Goal: Transaction & Acquisition: Purchase product/service

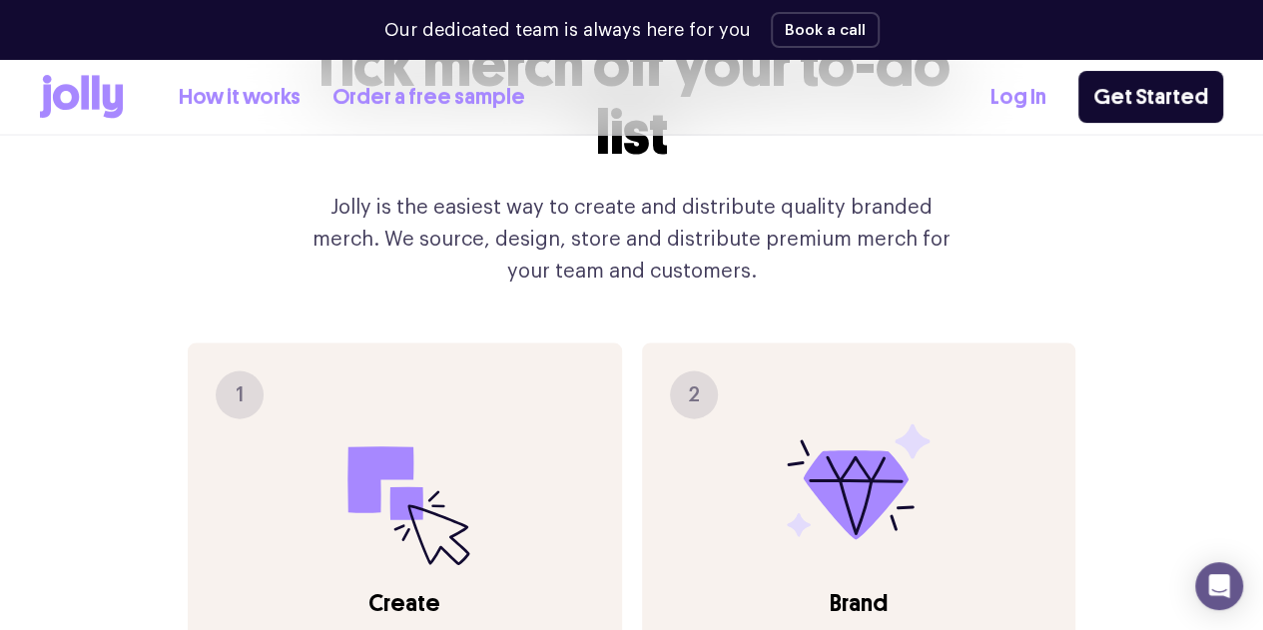
scroll to position [1957, 0]
click at [123, 109] on icon at bounding box center [81, 97] width 83 height 44
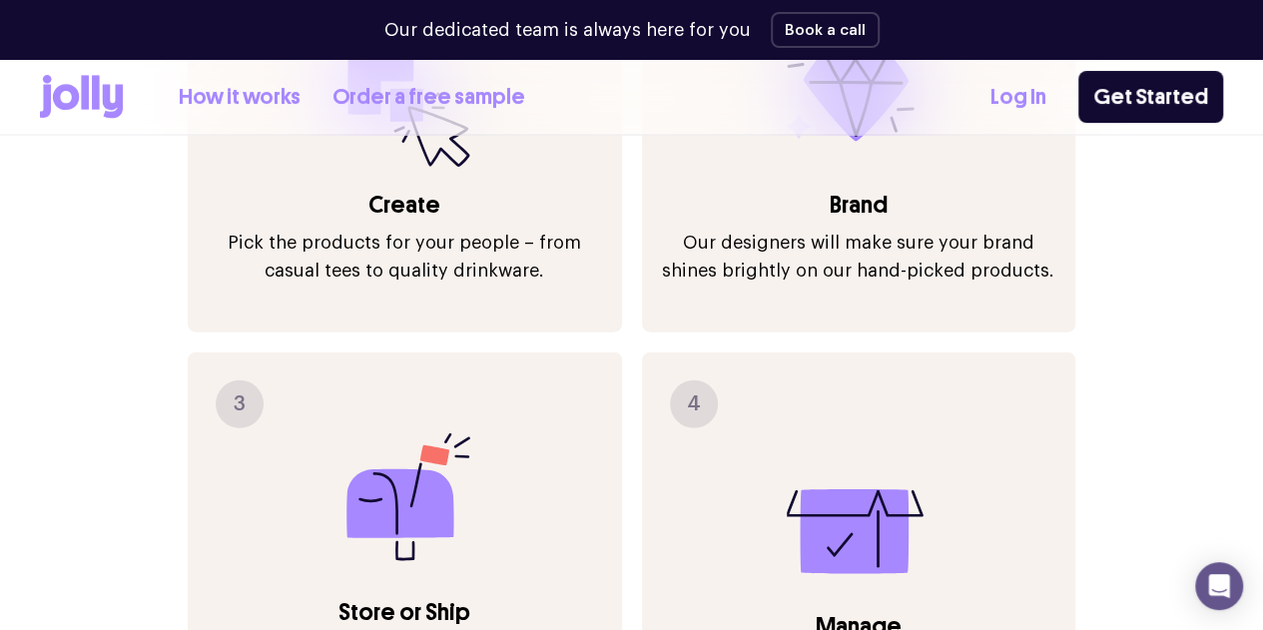
scroll to position [2656, 0]
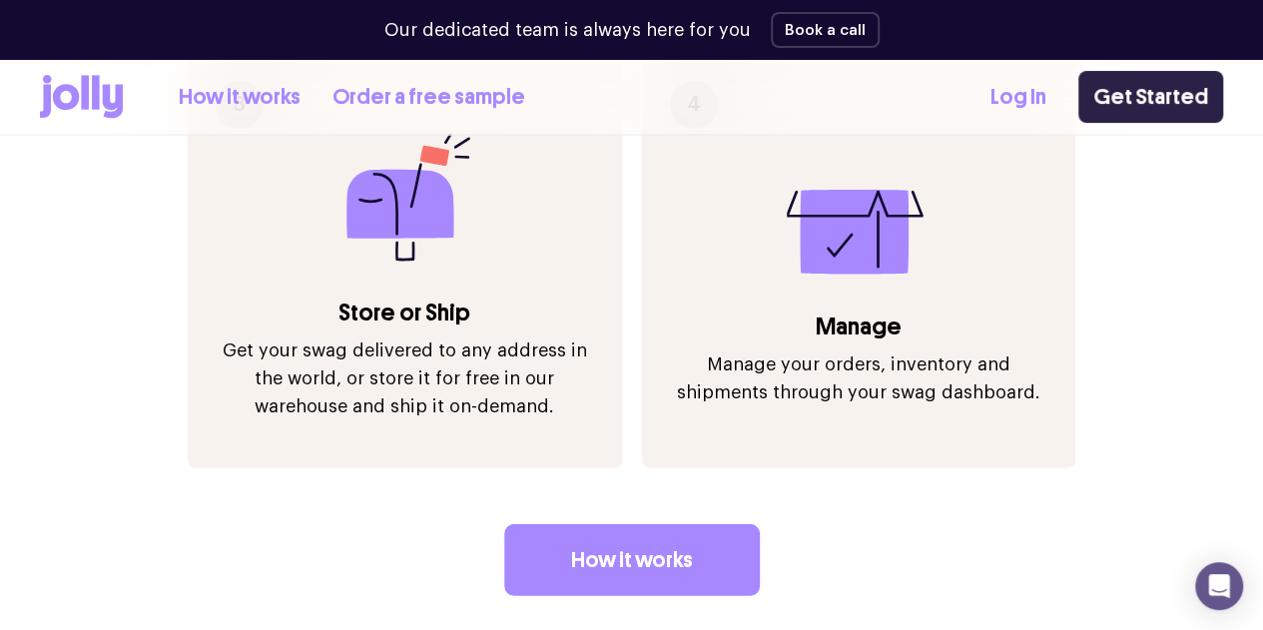
click at [1137, 105] on link "Get Started" at bounding box center [1150, 97] width 145 height 52
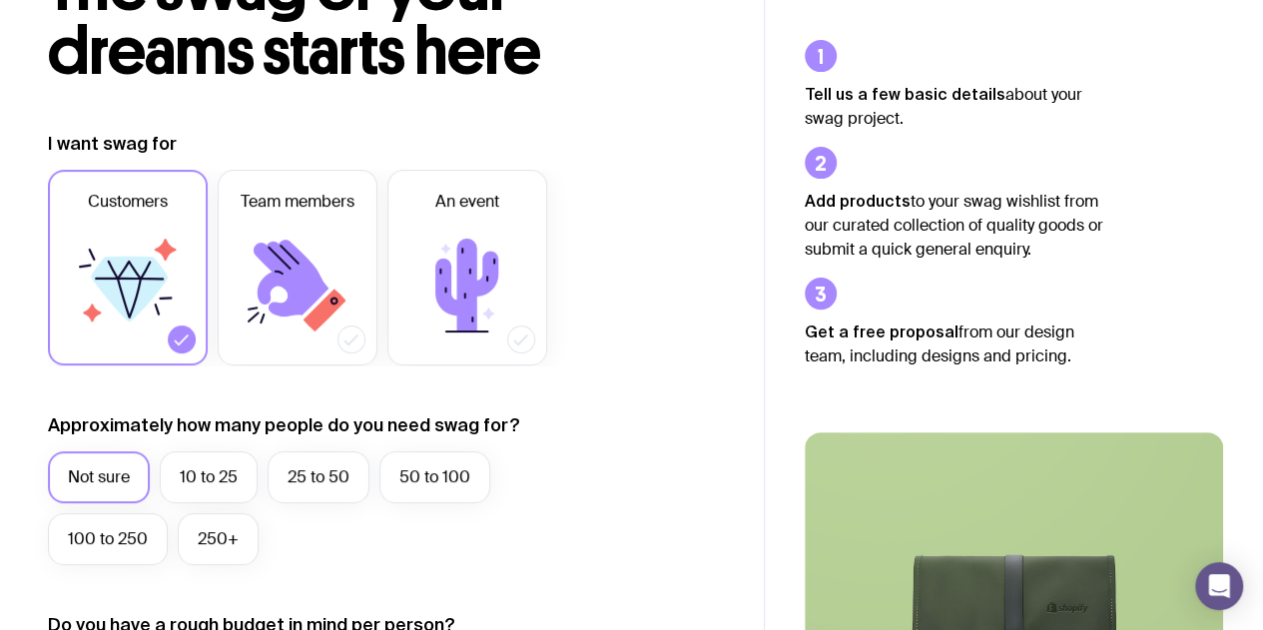
scroll to position [200, 0]
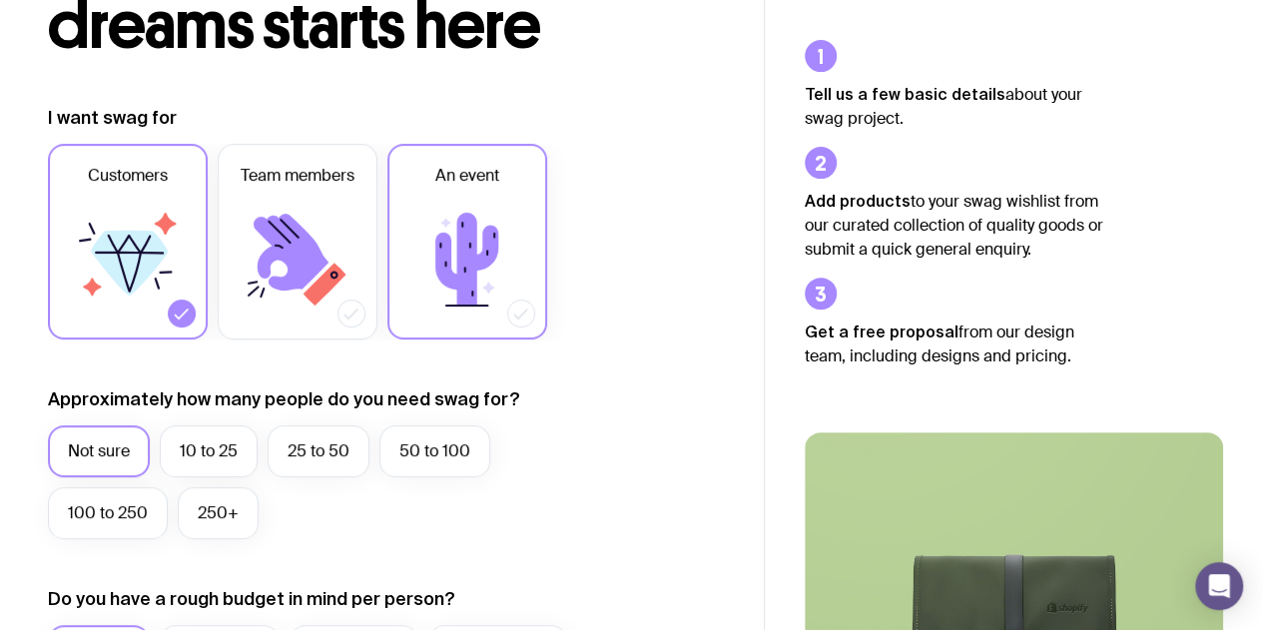
click at [486, 235] on icon at bounding box center [466, 259] width 63 height 93
click at [0, 0] on input "An event" at bounding box center [0, 0] width 0 height 0
click at [140, 285] on icon at bounding box center [128, 260] width 120 height 120
click at [0, 0] on input "Customers" at bounding box center [0, 0] width 0 height 0
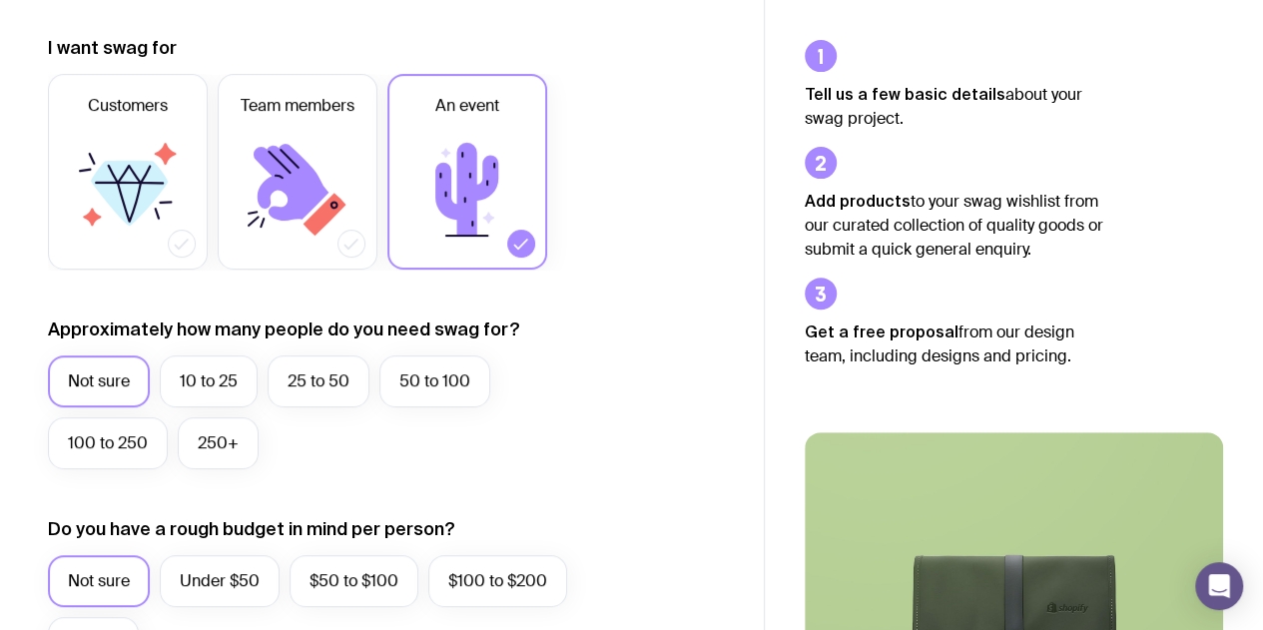
scroll to position [299, 0]
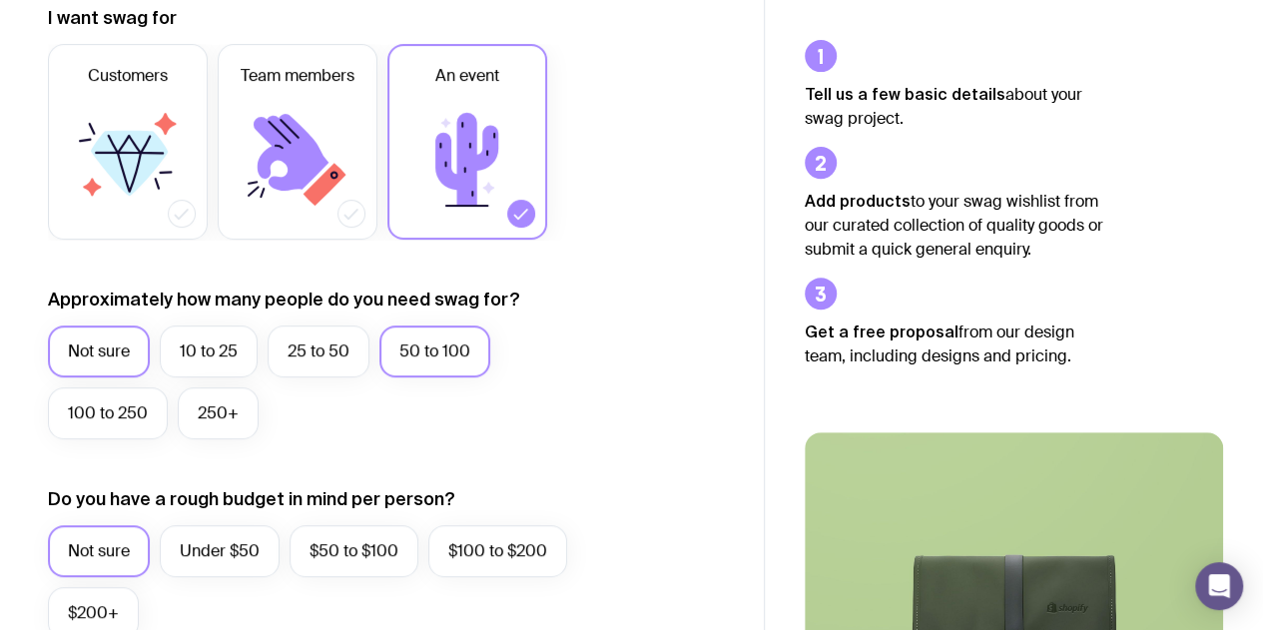
click at [474, 359] on label "50 to 100" at bounding box center [434, 351] width 111 height 52
click at [0, 0] on input "50 to 100" at bounding box center [0, 0] width 0 height 0
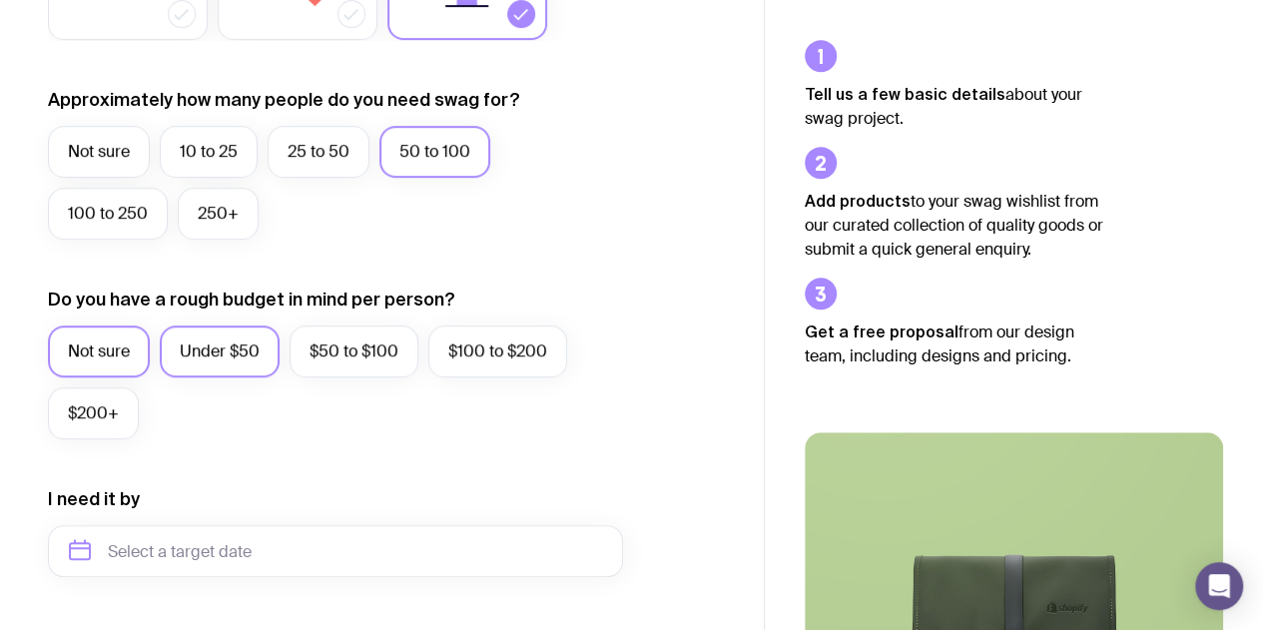
click at [236, 342] on label "Under $50" at bounding box center [220, 351] width 120 height 52
click at [0, 0] on input "Under $50" at bounding box center [0, 0] width 0 height 0
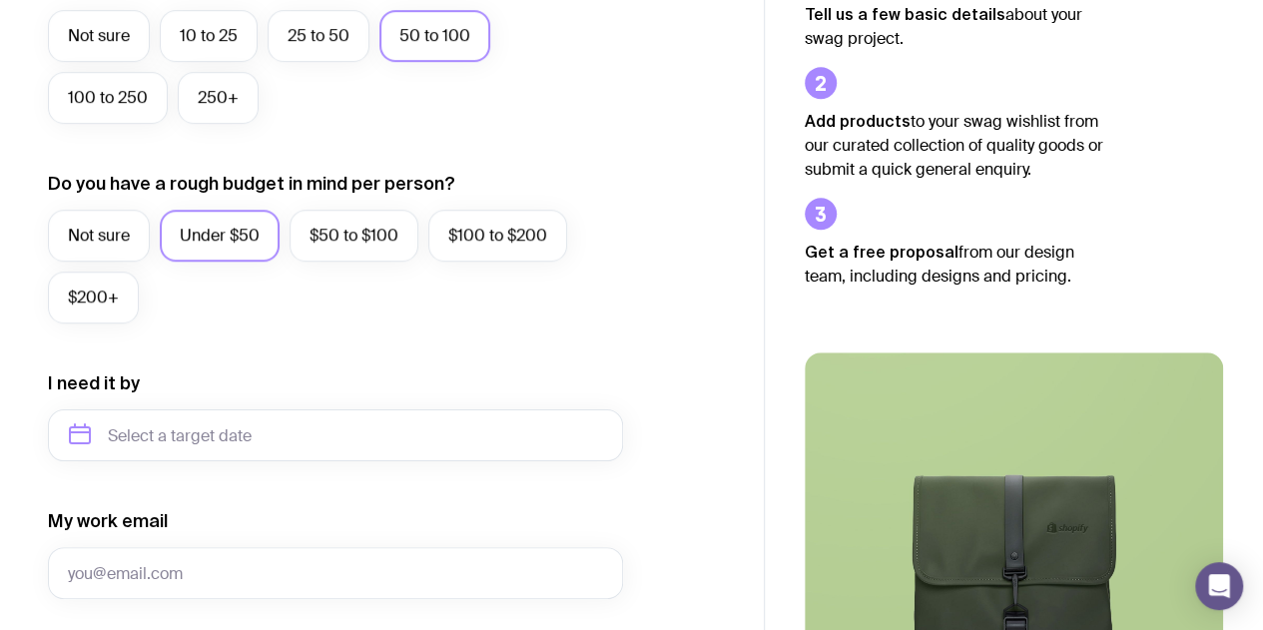
scroll to position [699, 0]
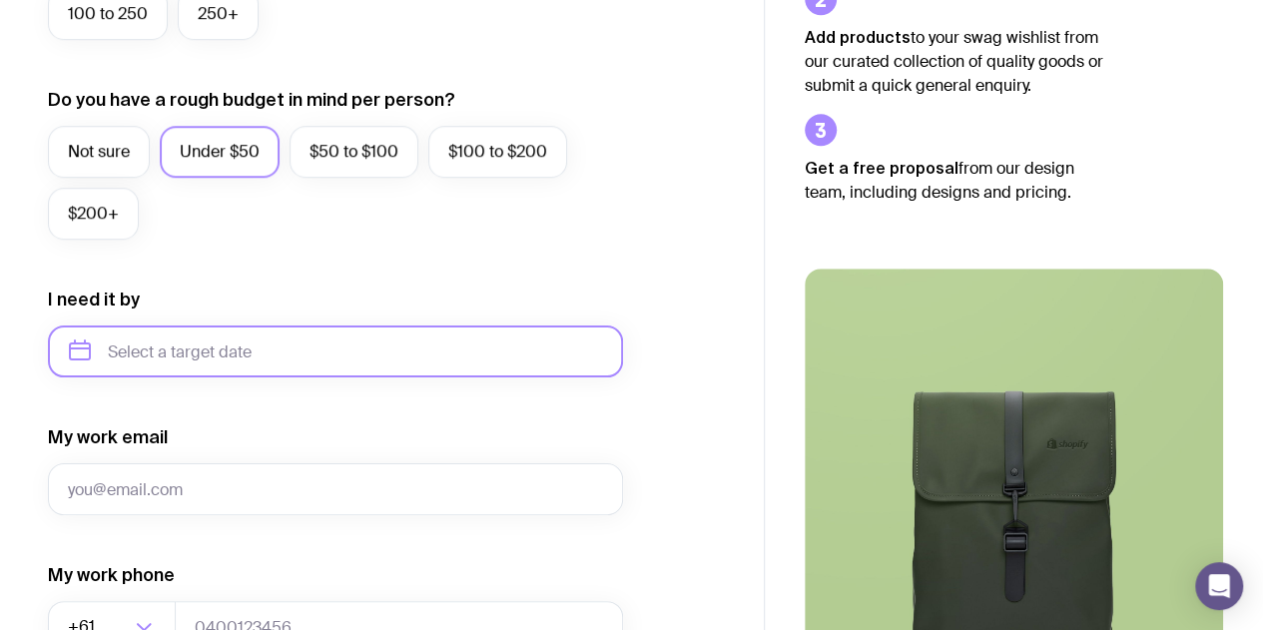
click at [511, 356] on input "text" at bounding box center [335, 351] width 575 height 52
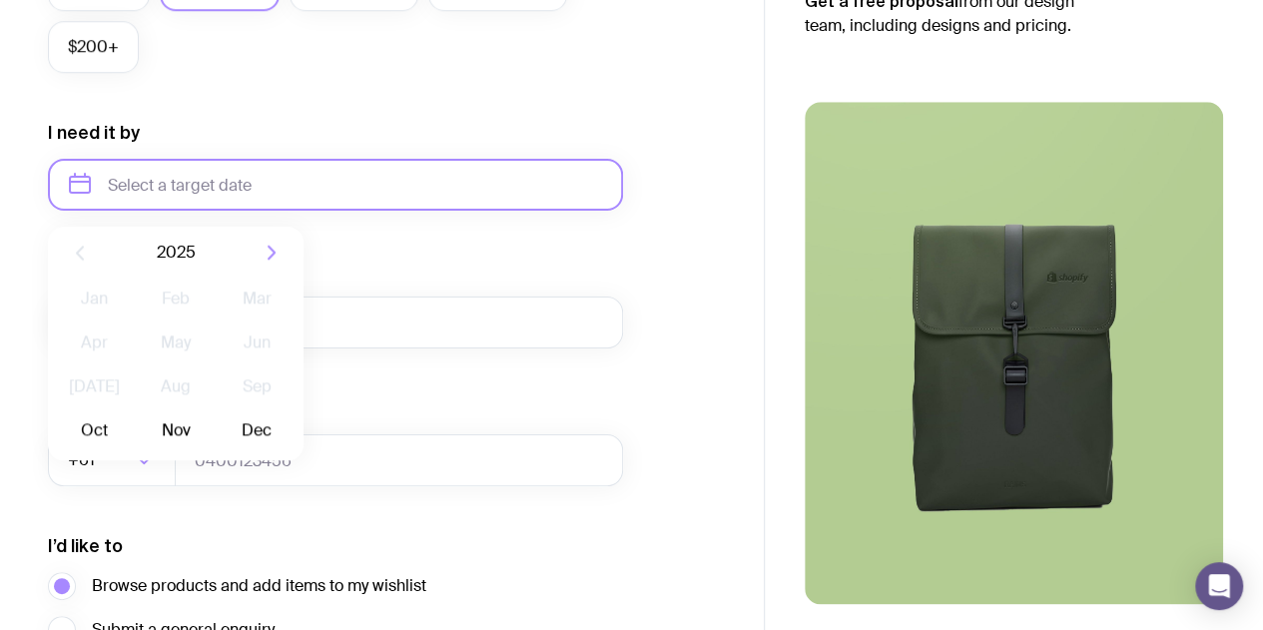
scroll to position [898, 0]
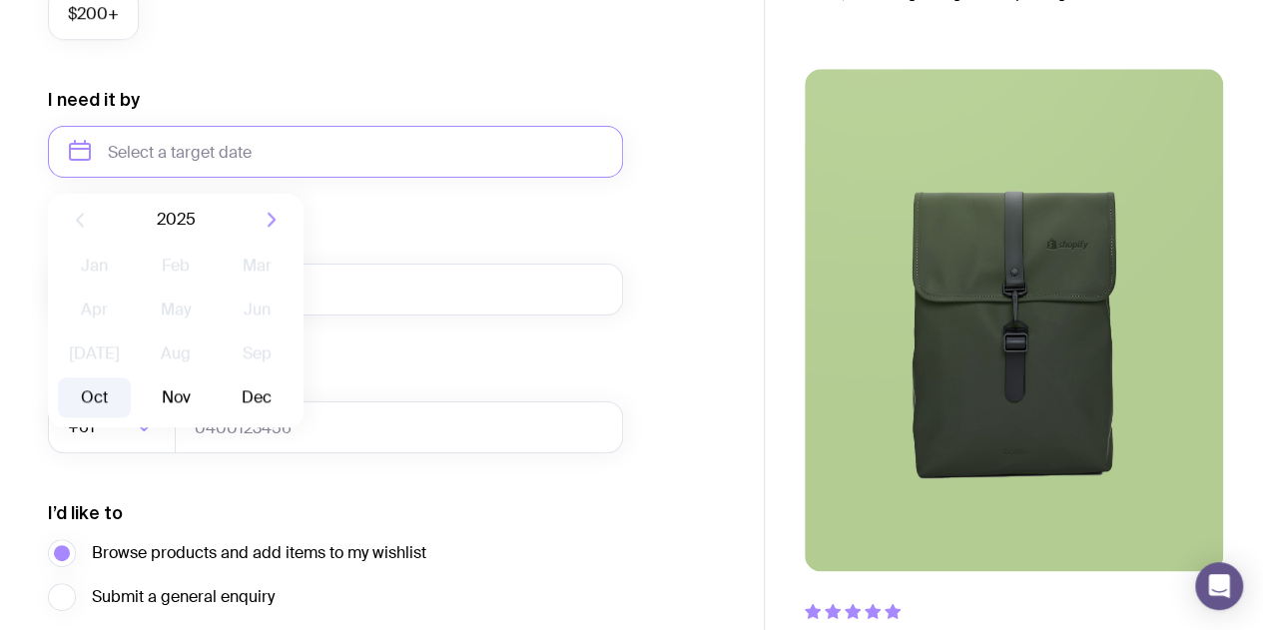
click at [94, 402] on button "Oct" at bounding box center [94, 397] width 73 height 40
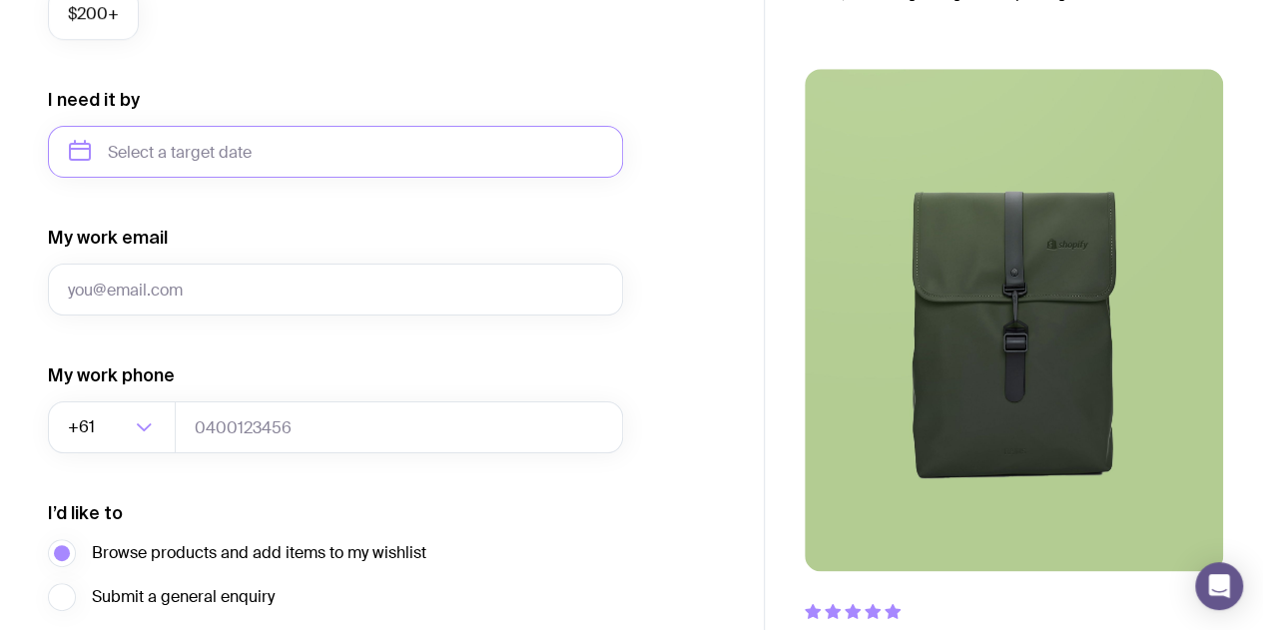
type input "October 2025"
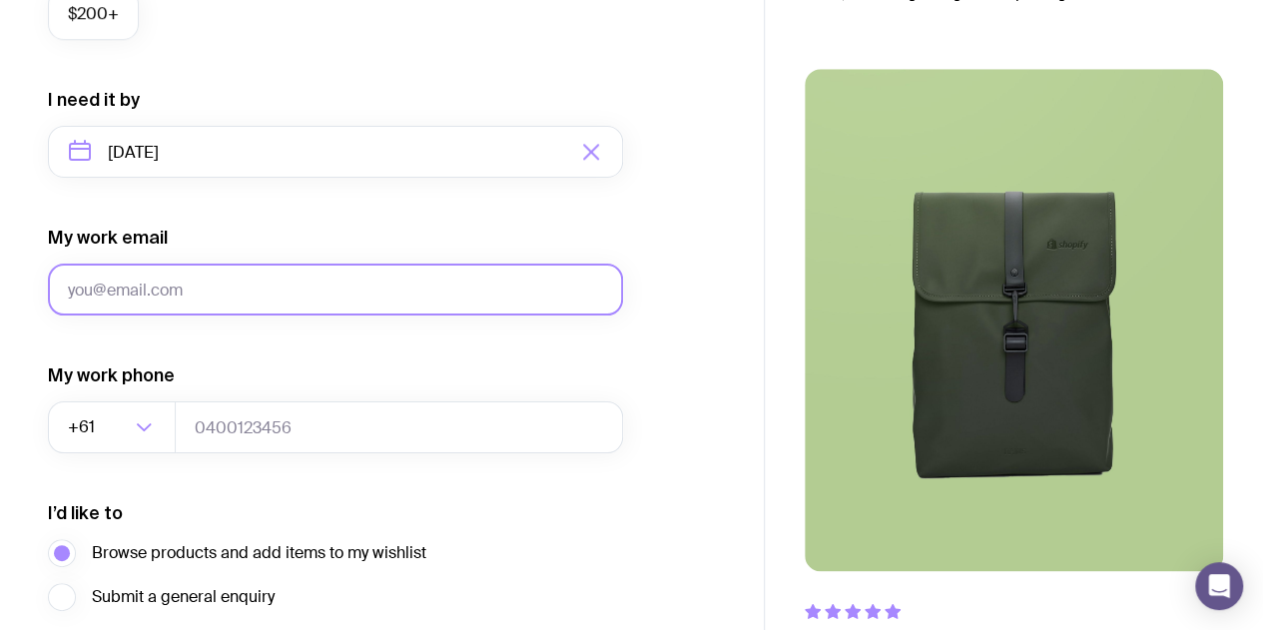
click at [206, 287] on input "My work email" at bounding box center [335, 290] width 575 height 52
type input "m.khoo@criteo.com"
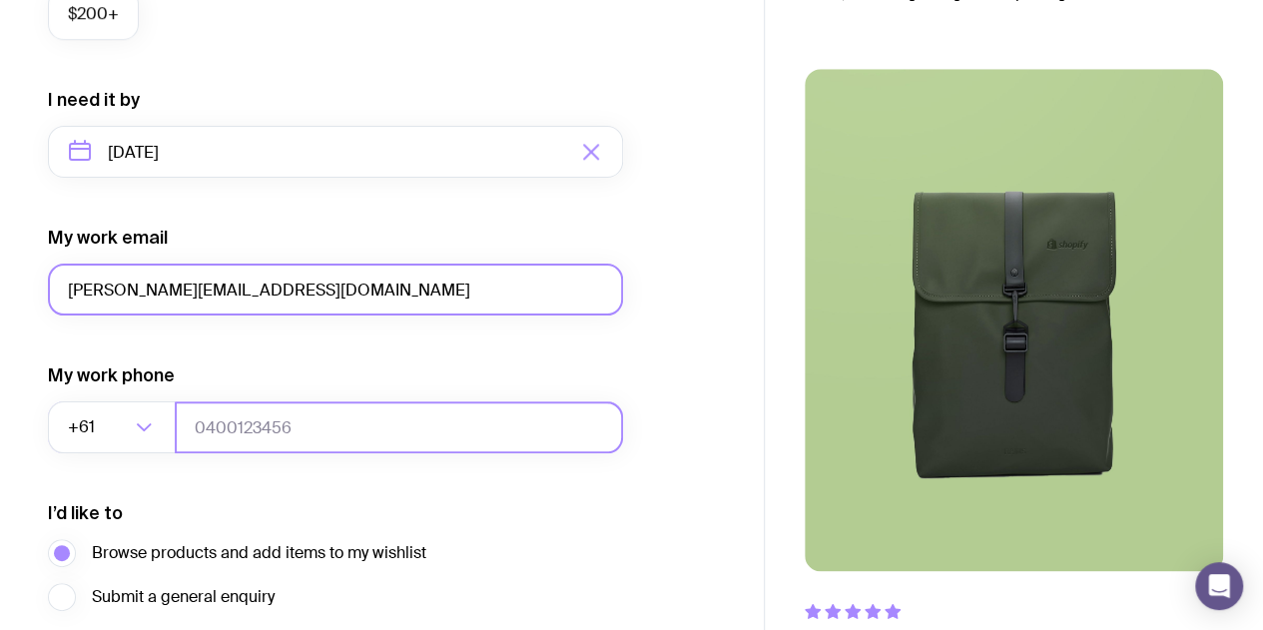
scroll to position [1066, 0]
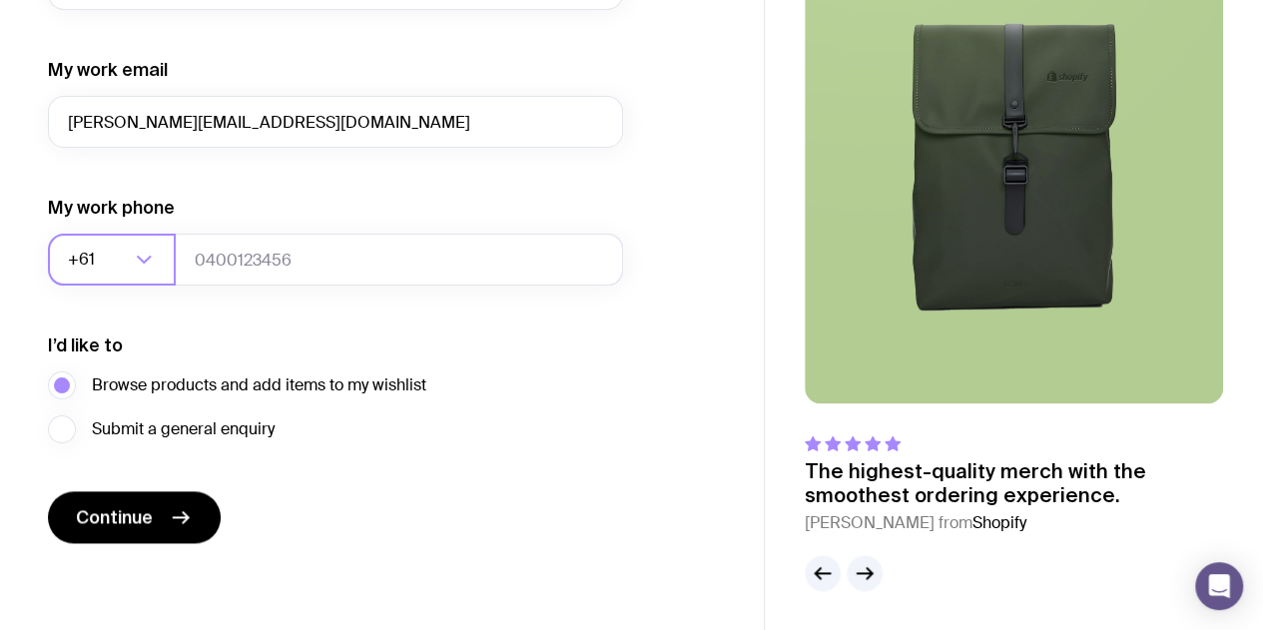
click at [131, 269] on div "+61" at bounding box center [90, 260] width 84 height 52
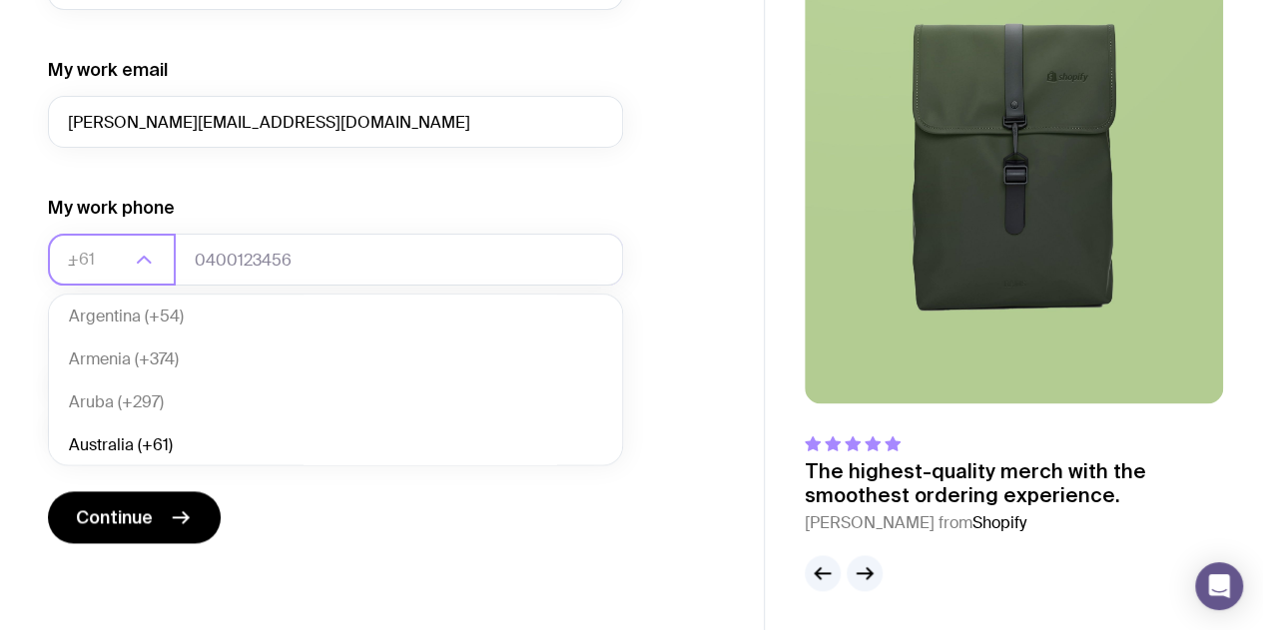
scroll to position [0, 0]
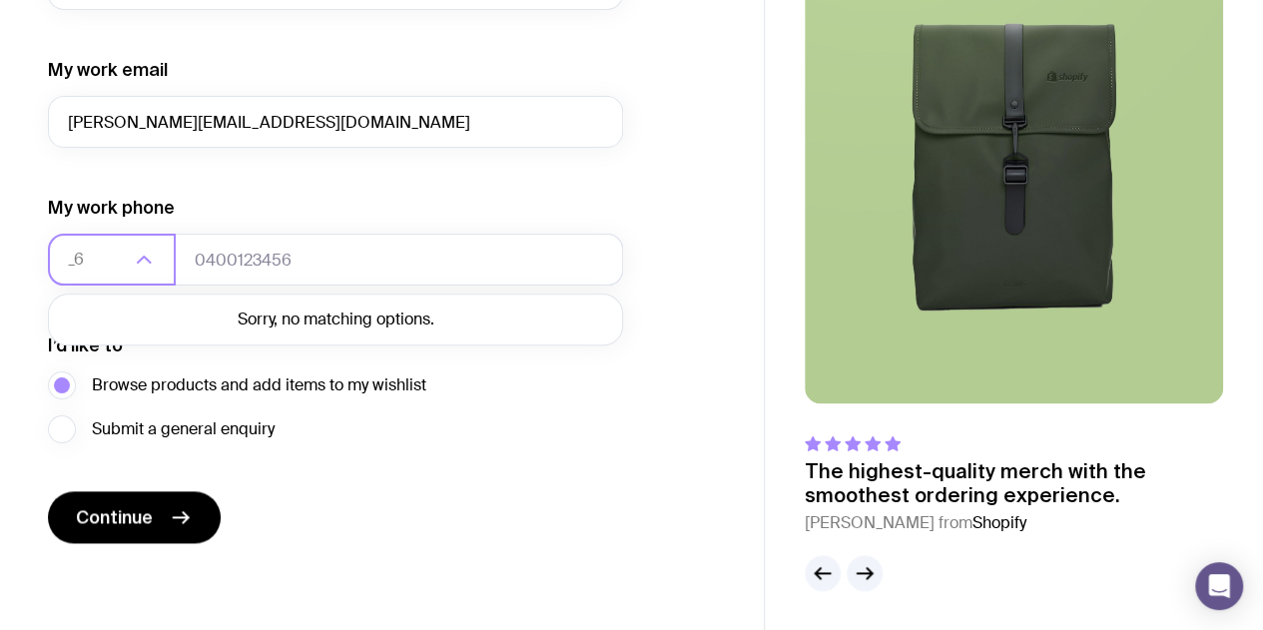
type input "_"
click at [203, 300] on li "Singapore (+65)" at bounding box center [335, 320] width 573 height 43
type input "+65"
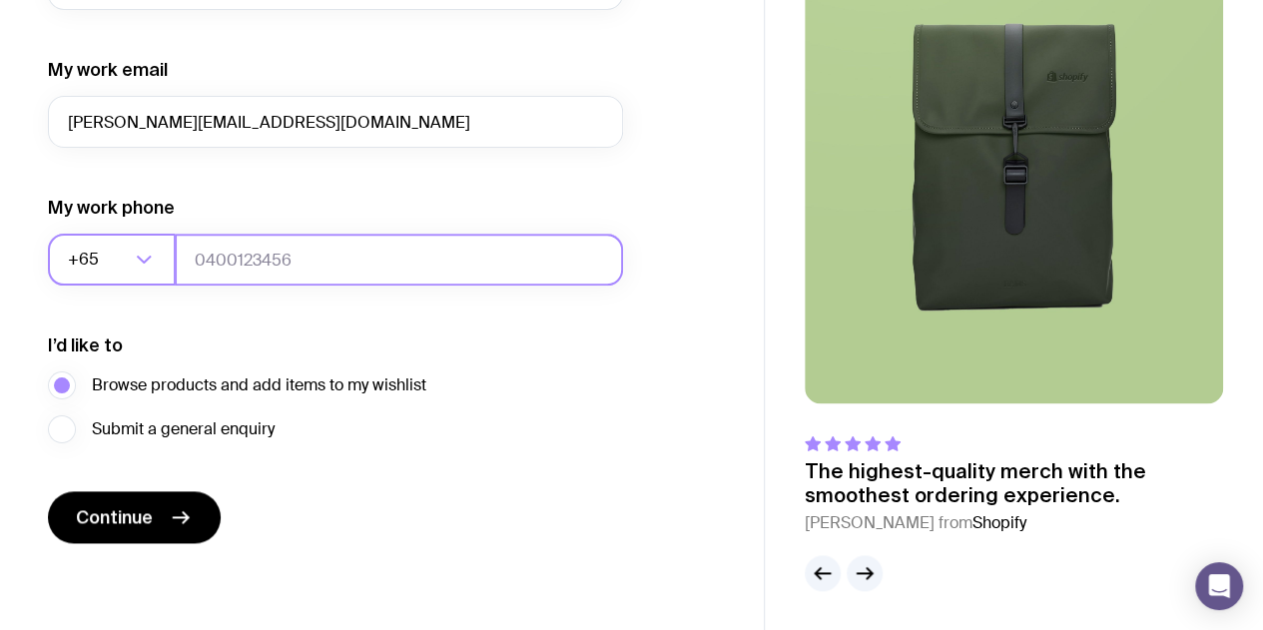
click at [242, 265] on input "tel" at bounding box center [399, 260] width 448 height 52
drag, startPoint x: 212, startPoint y: 261, endPoint x: 168, endPoint y: 266, distance: 44.2
click at [168, 266] on div "+65 Loading... 6597528592" at bounding box center [335, 260] width 575 height 52
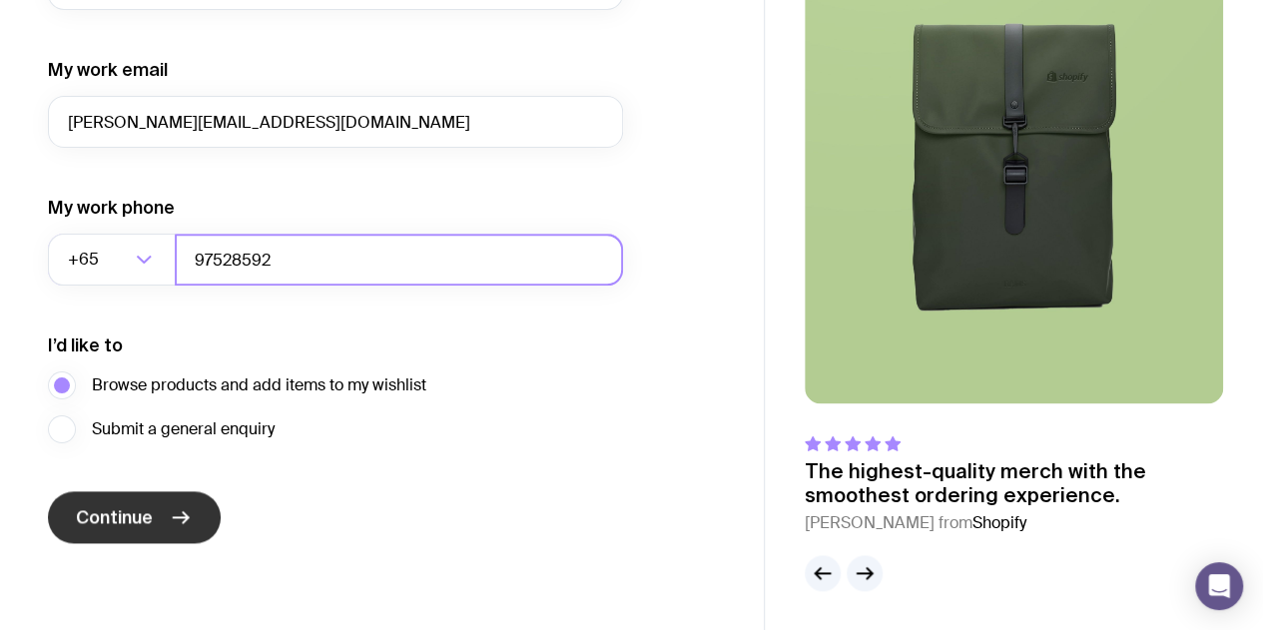
type input "97528592"
click at [187, 526] on icon "submit" at bounding box center [181, 517] width 24 height 24
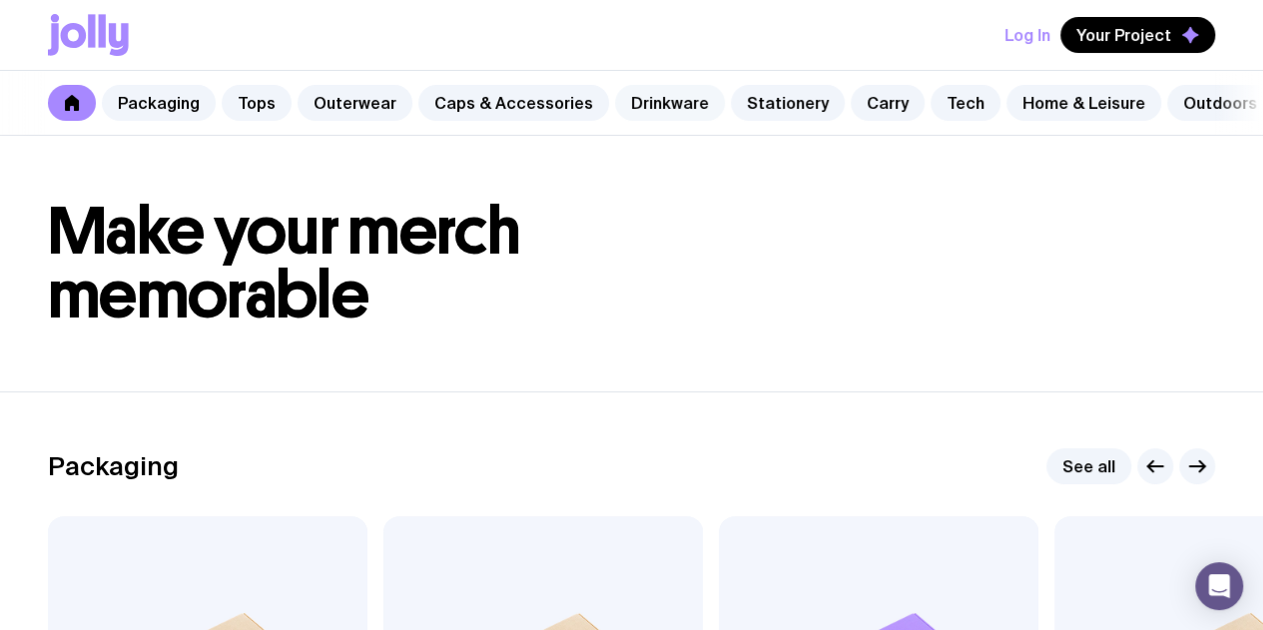
click at [673, 112] on link "Drinkware" at bounding box center [670, 103] width 110 height 36
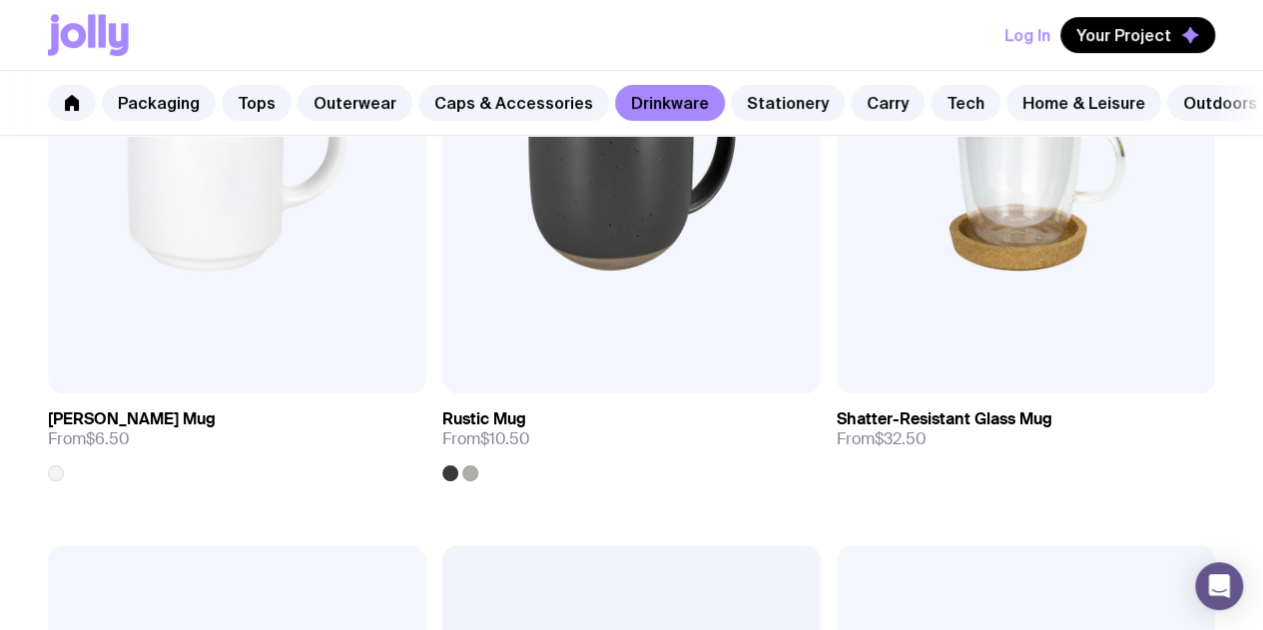
scroll to position [428, 0]
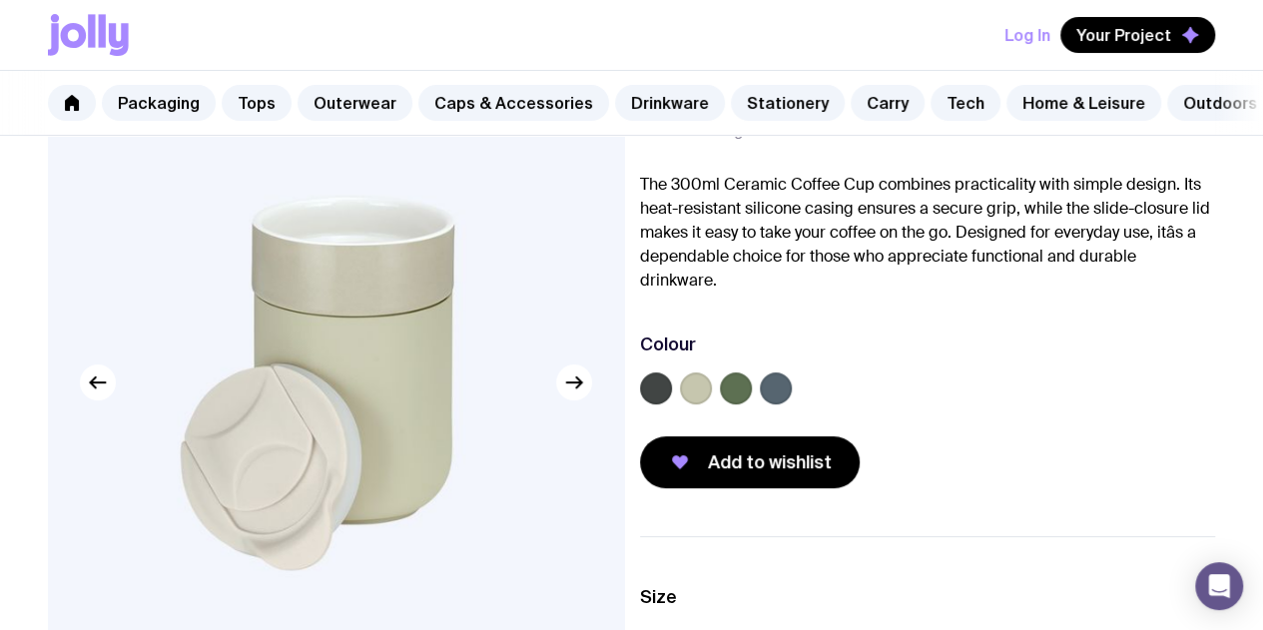
scroll to position [100, 0]
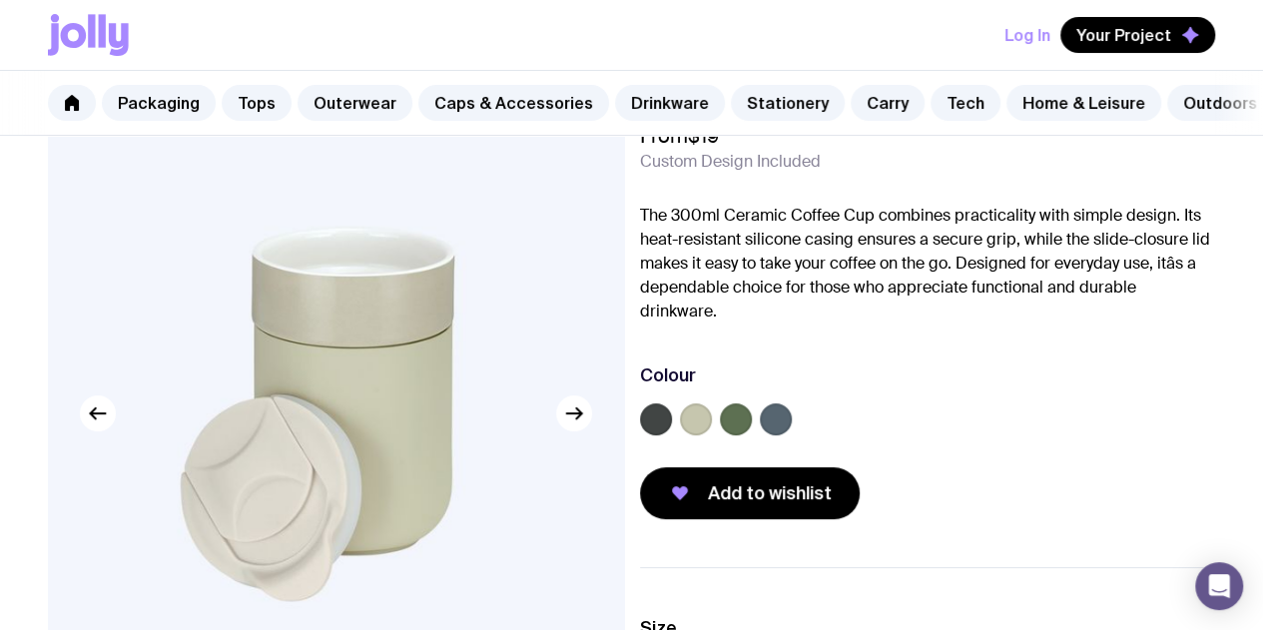
click at [712, 421] on label at bounding box center [696, 419] width 32 height 32
click at [0, 0] on input "radio" at bounding box center [0, 0] width 0 height 0
click at [752, 429] on label at bounding box center [736, 419] width 32 height 32
click at [0, 0] on input "radio" at bounding box center [0, 0] width 0 height 0
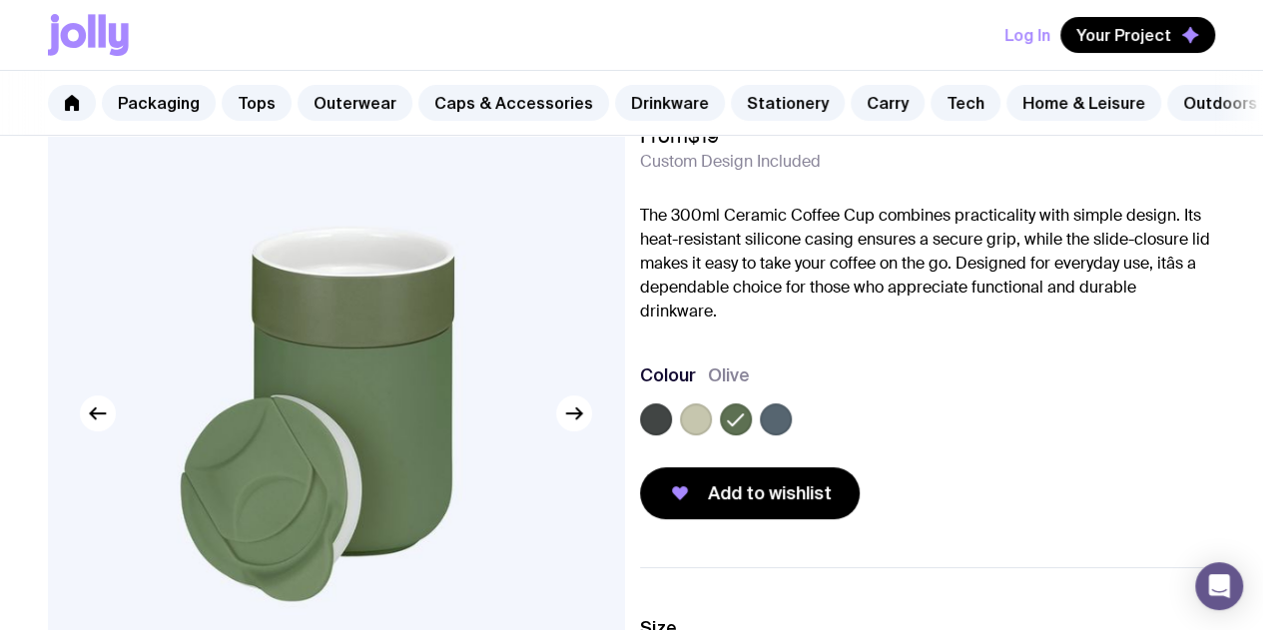
click at [792, 432] on label at bounding box center [776, 419] width 32 height 32
click at [0, 0] on input "radio" at bounding box center [0, 0] width 0 height 0
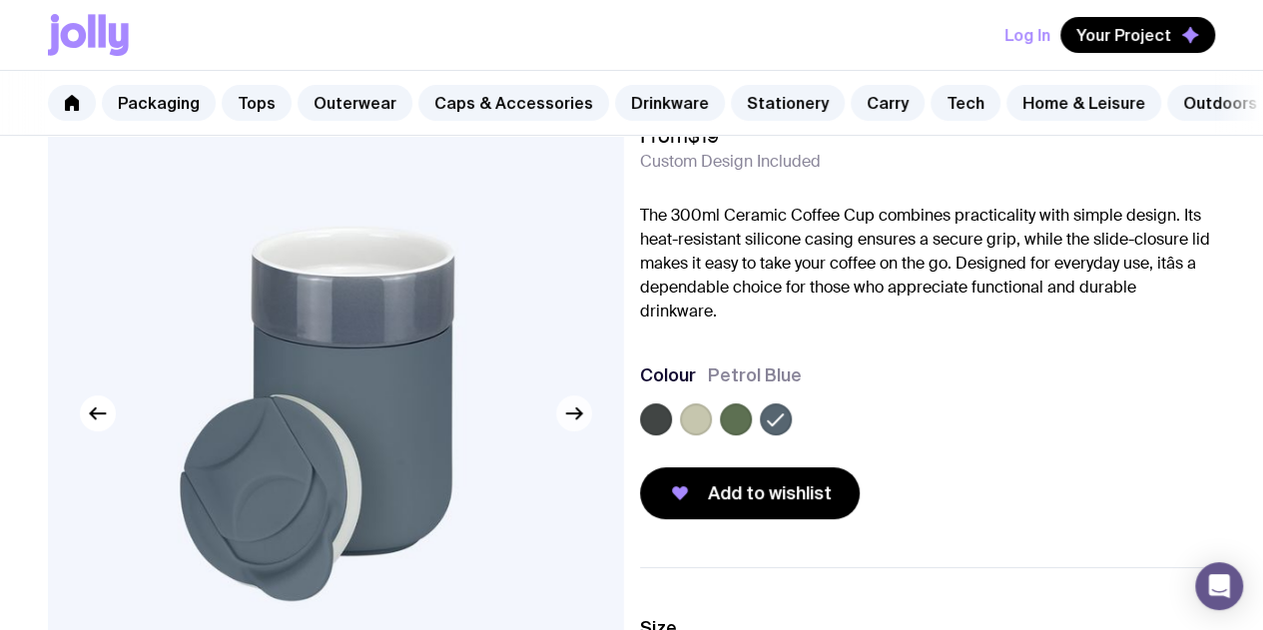
click at [565, 425] on icon "button" at bounding box center [574, 413] width 24 height 24
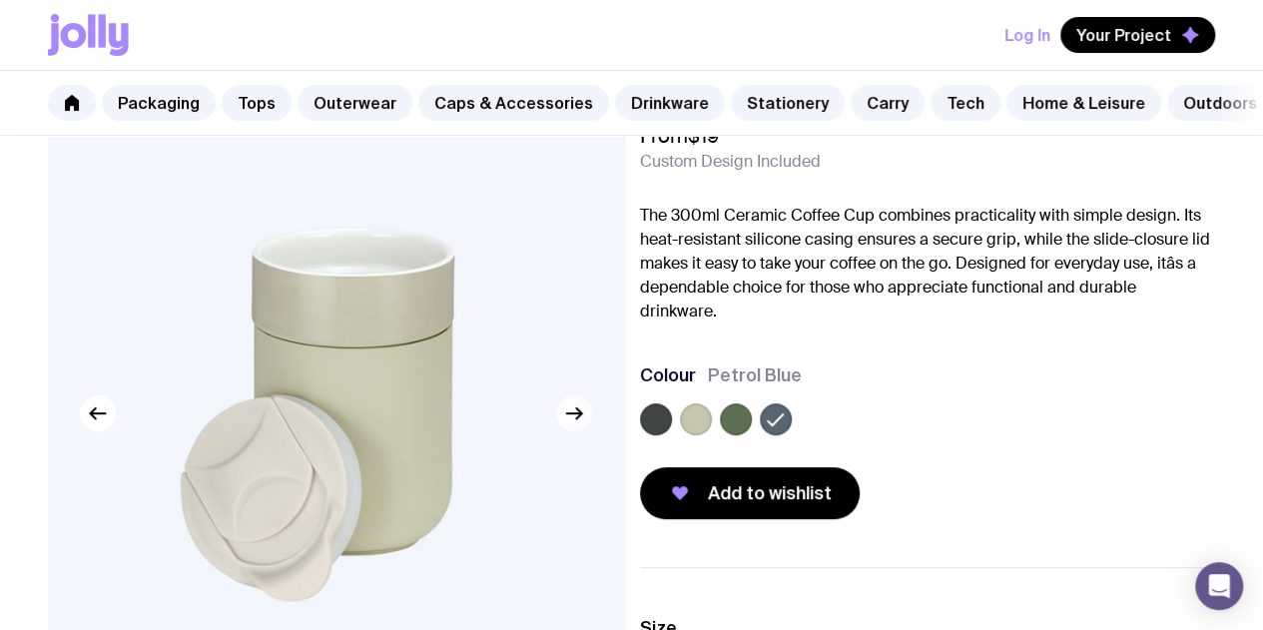
click at [566, 425] on icon "button" at bounding box center [574, 413] width 24 height 24
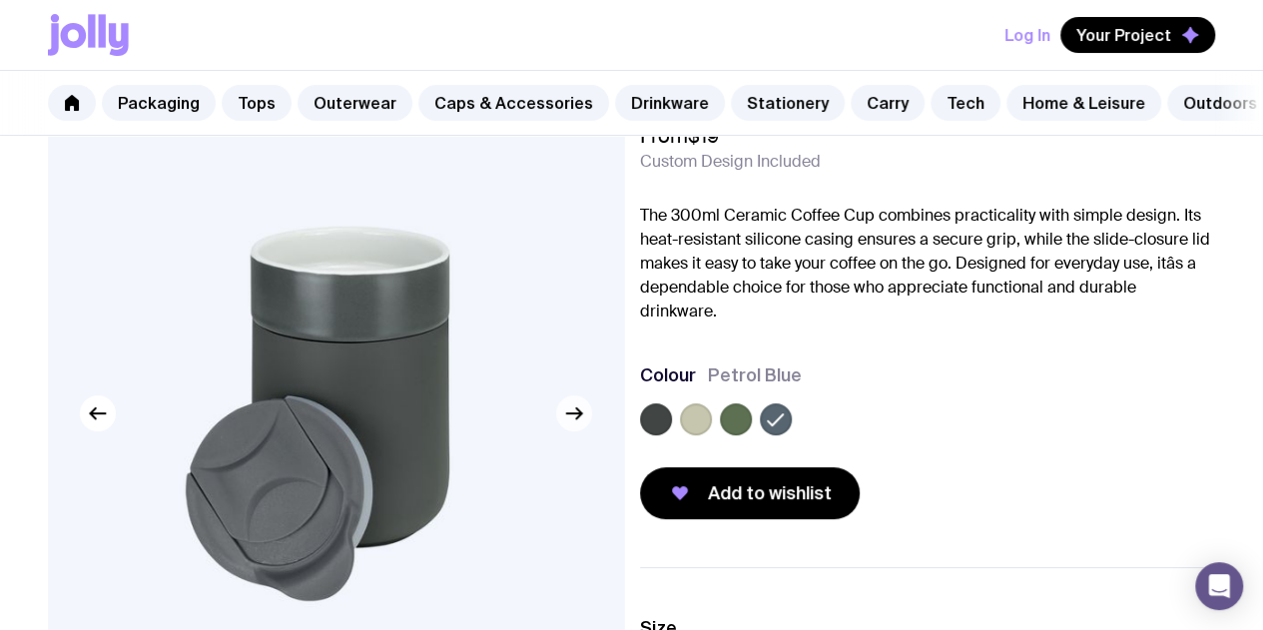
click at [567, 425] on icon "button" at bounding box center [574, 413] width 24 height 24
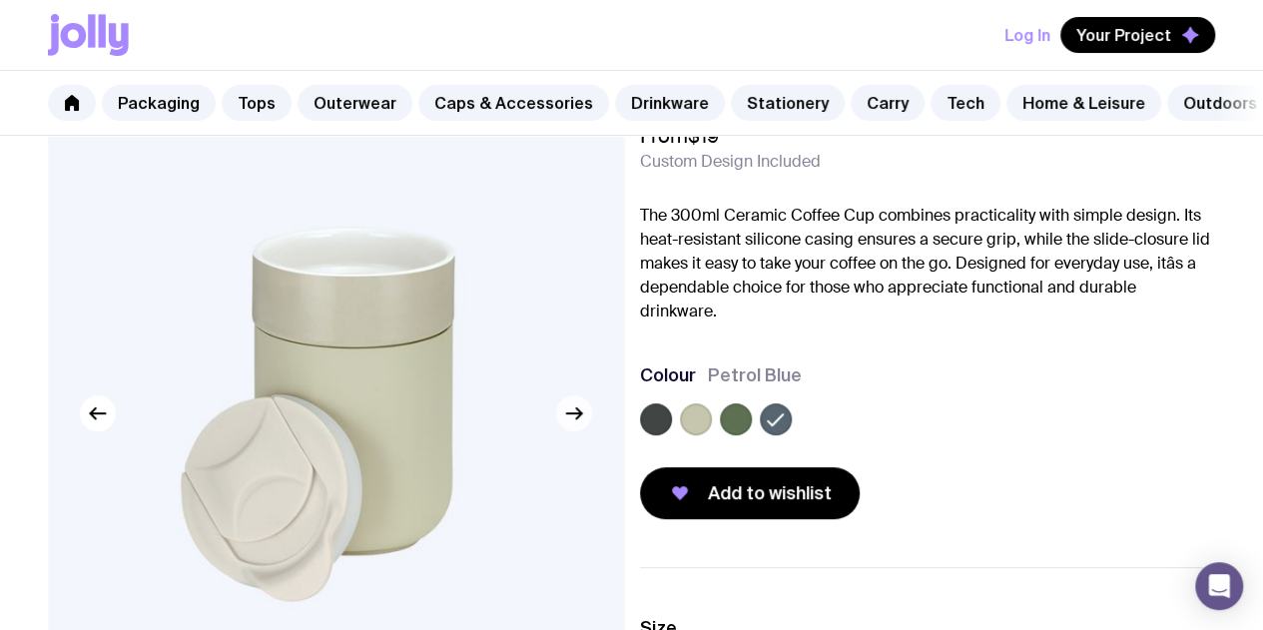
click at [567, 425] on icon "button" at bounding box center [574, 413] width 24 height 24
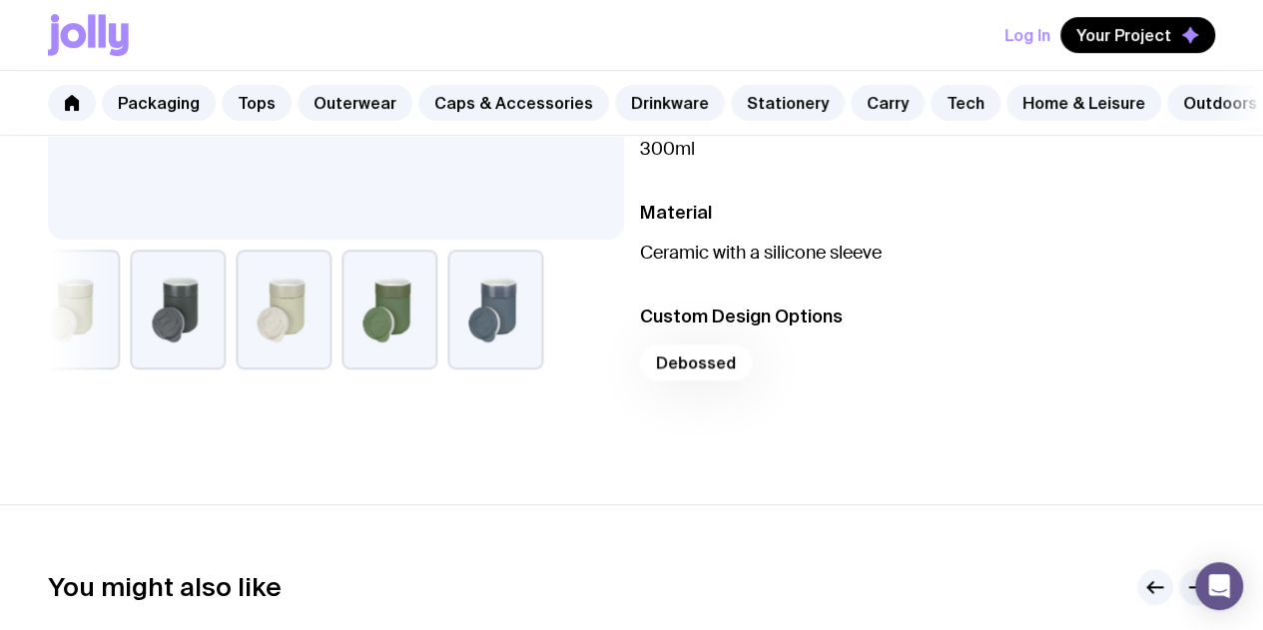
scroll to position [499, 0]
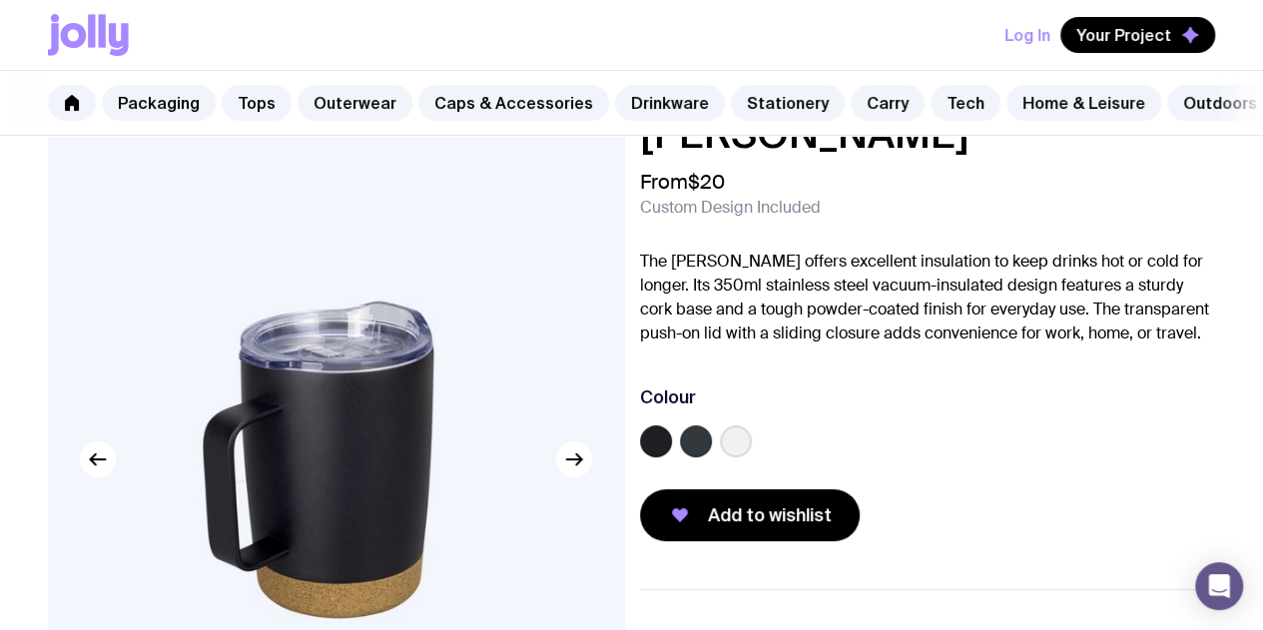
scroll to position [100, 0]
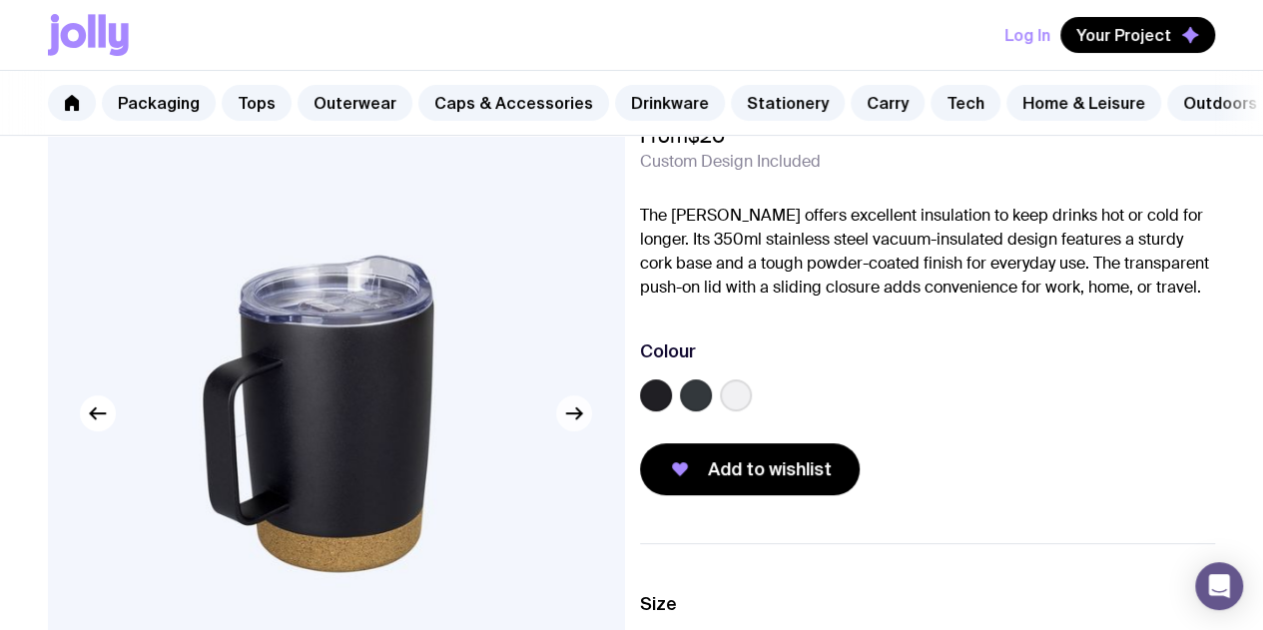
click at [571, 425] on icon "button" at bounding box center [574, 413] width 24 height 24
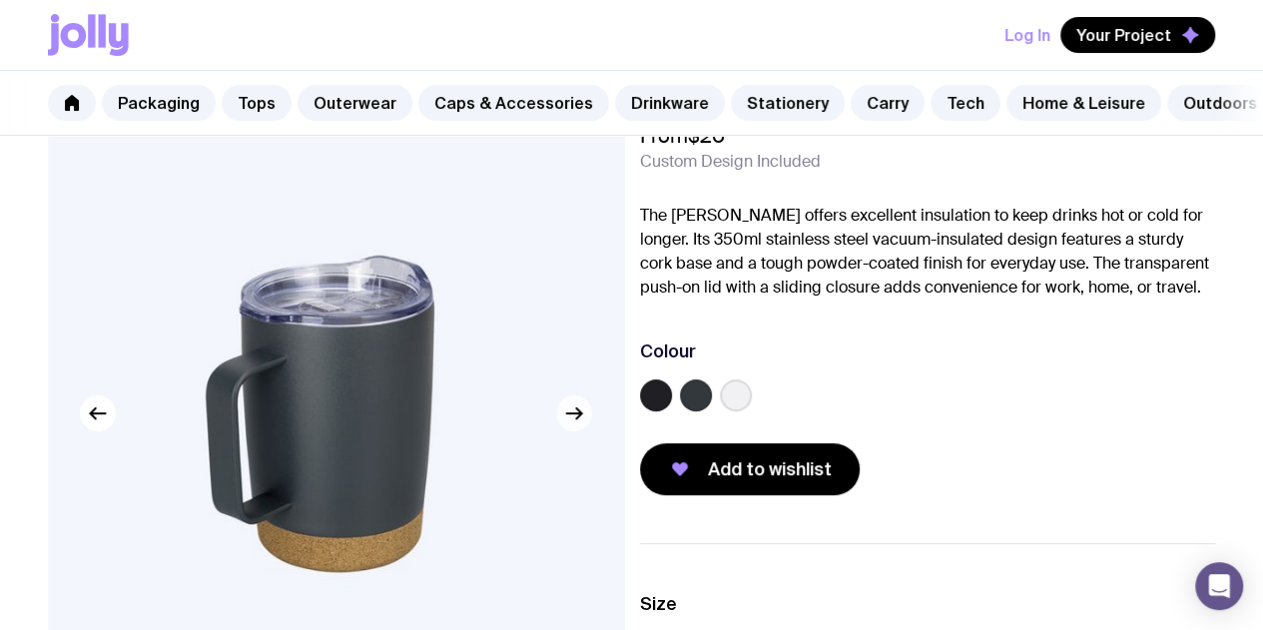
click at [571, 425] on icon "button" at bounding box center [574, 413] width 24 height 24
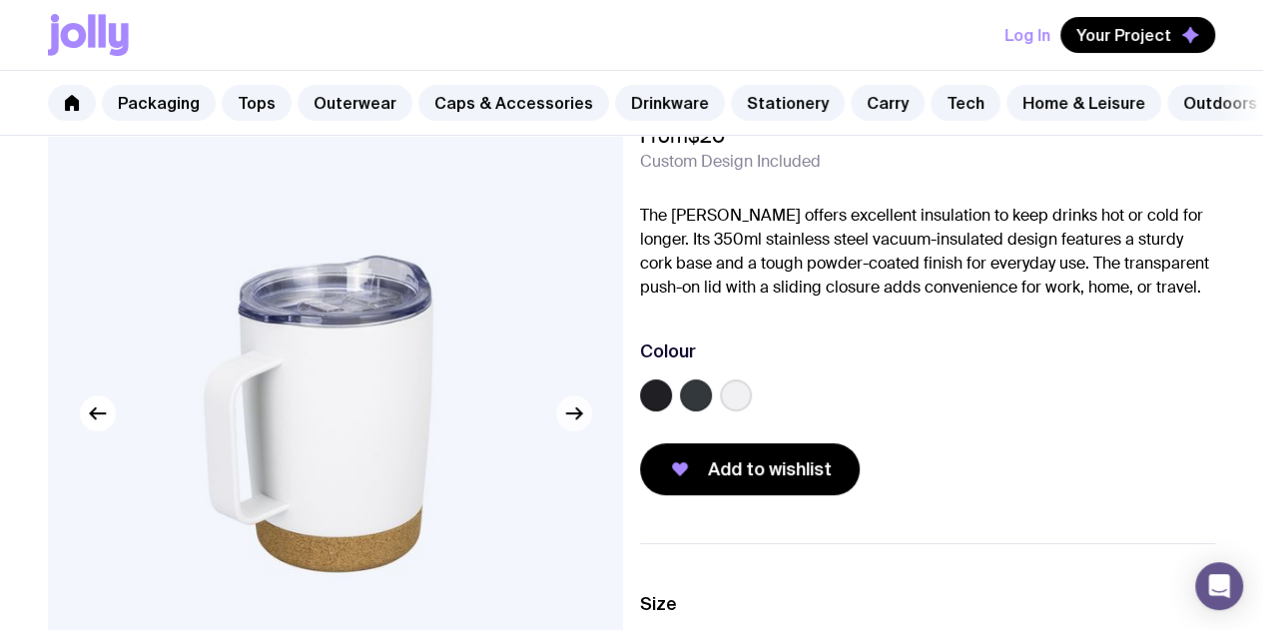
click at [572, 425] on icon "button" at bounding box center [574, 413] width 24 height 24
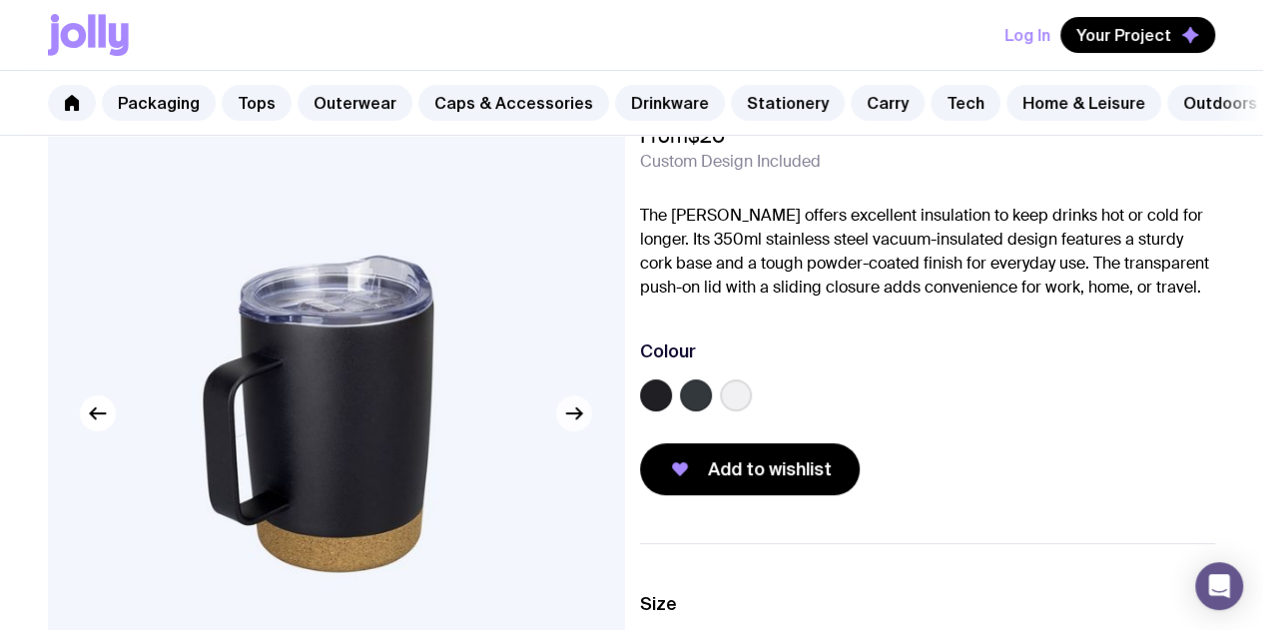
click at [572, 425] on icon "button" at bounding box center [574, 413] width 24 height 24
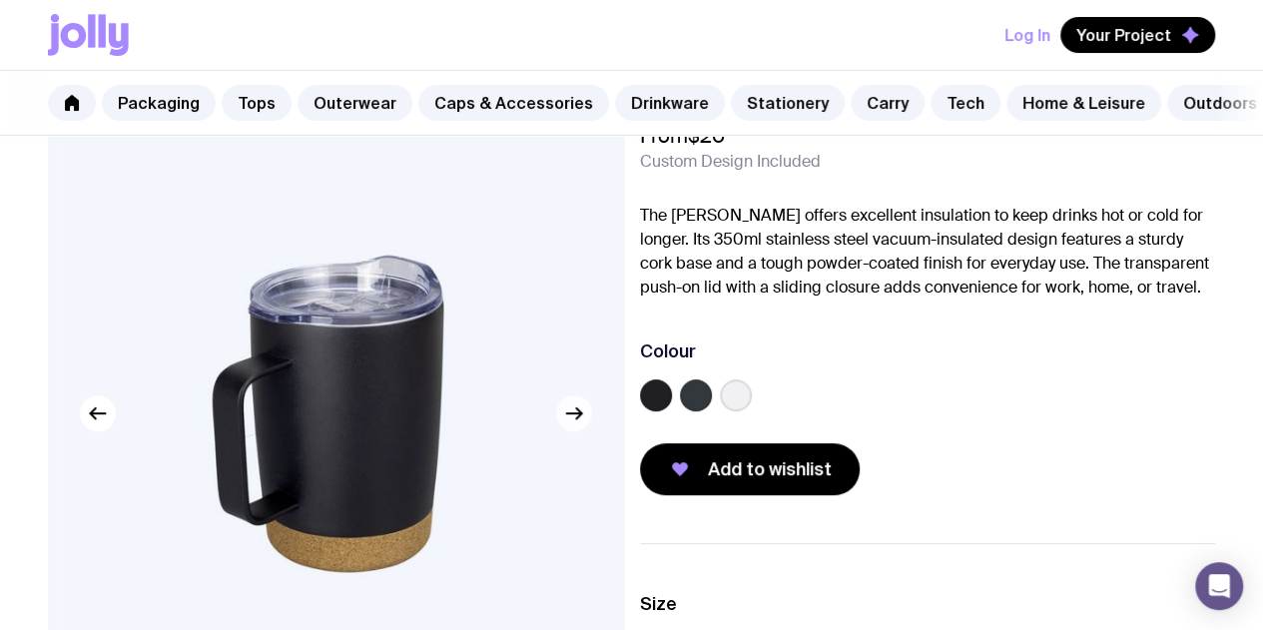
click at [572, 425] on icon "button" at bounding box center [574, 413] width 24 height 24
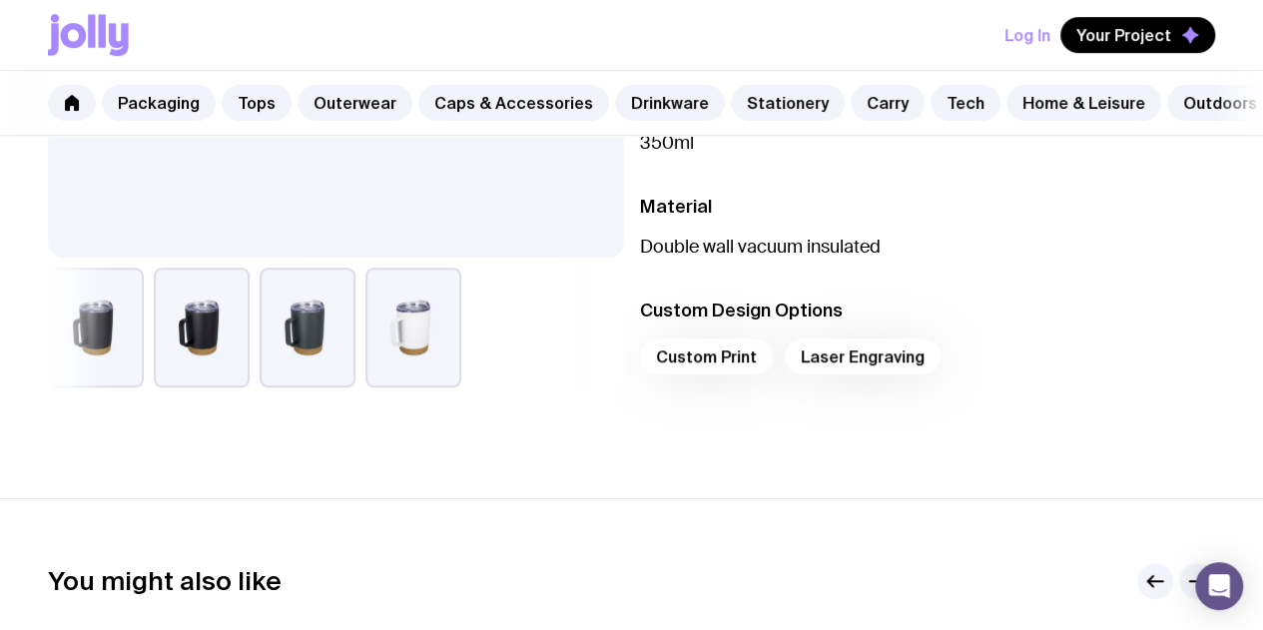
scroll to position [599, 0]
